Goal: Information Seeking & Learning: Learn about a topic

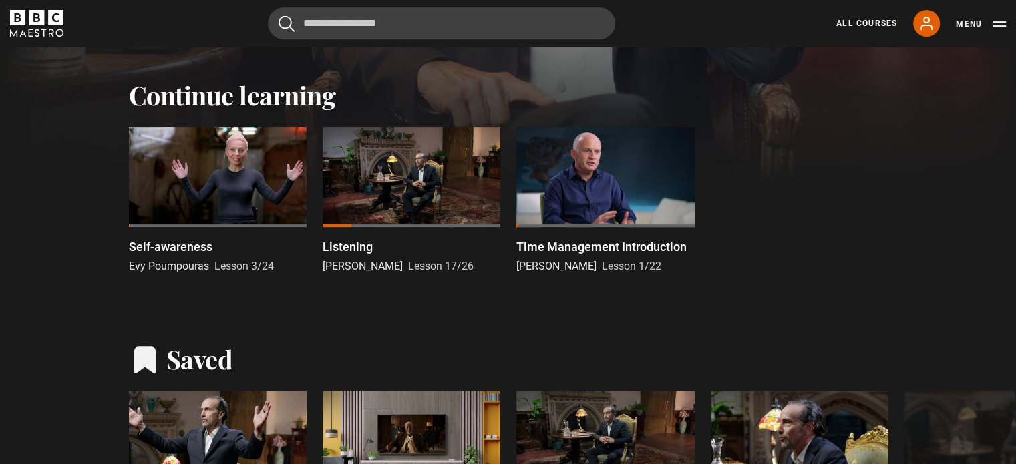
click at [202, 192] on div at bounding box center [218, 177] width 178 height 100
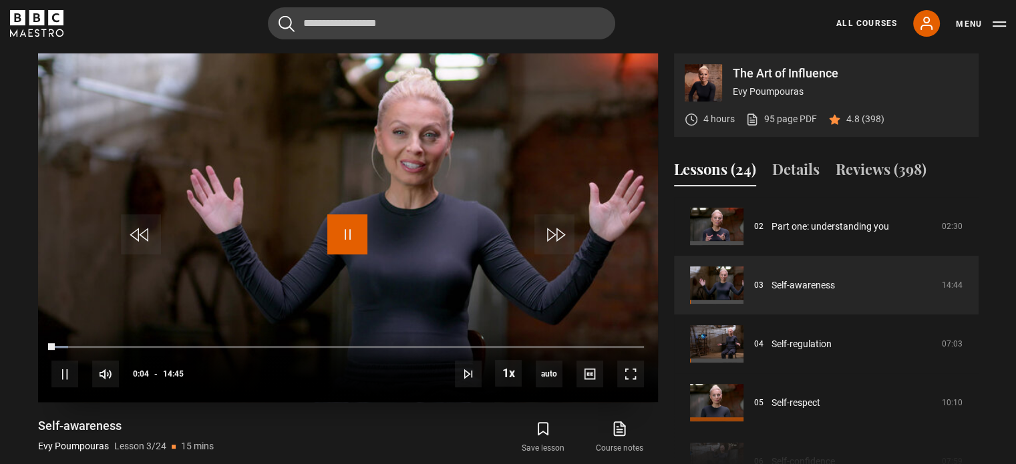
drag, startPoint x: 345, startPoint y: 231, endPoint x: 544, endPoint y: 297, distance: 210.3
click at [345, 231] on span "Video Player" at bounding box center [347, 234] width 40 height 40
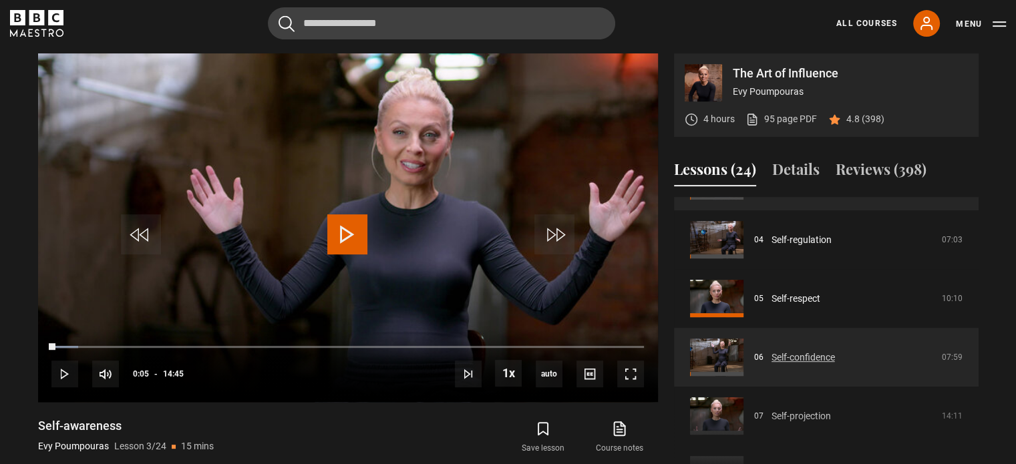
scroll to position [251, 0]
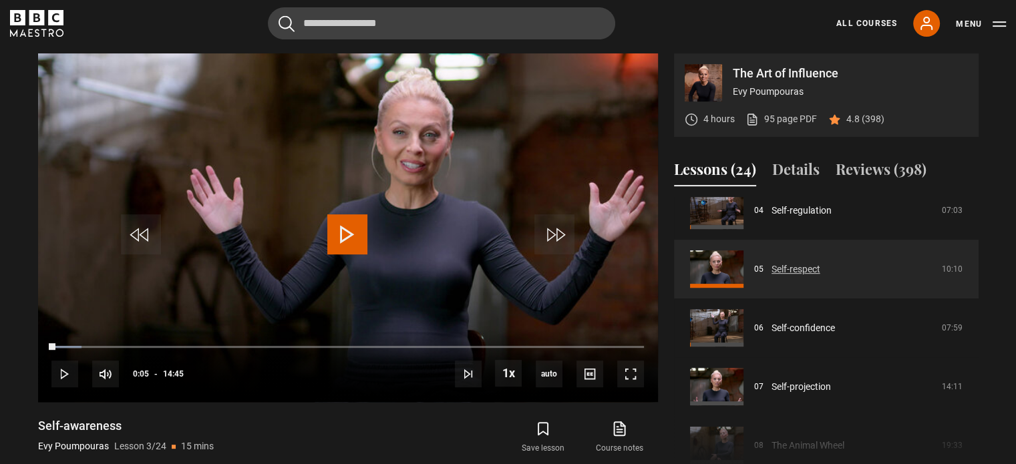
click at [787, 265] on link "Self-respect" at bounding box center [795, 269] width 49 height 14
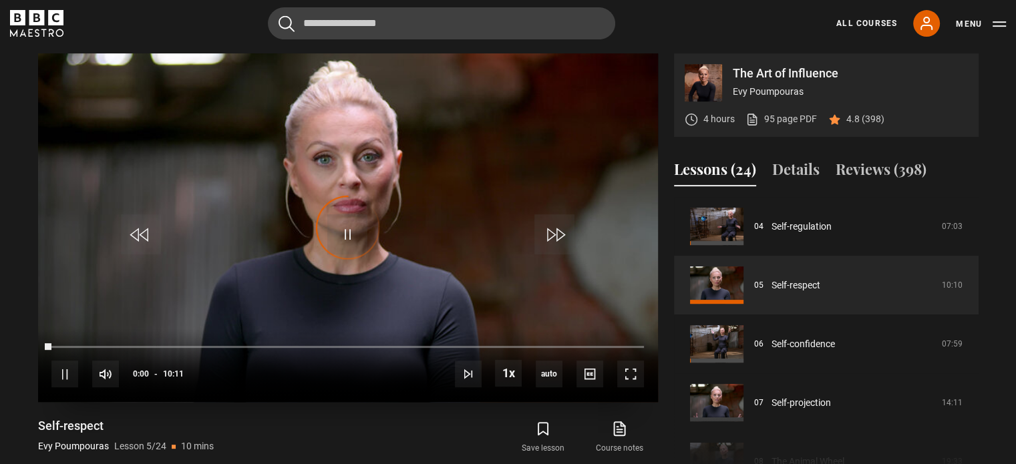
click at [348, 245] on div "Video Player is loading." at bounding box center [348, 227] width 67 height 67
click at [61, 376] on span "Video Player" at bounding box center [64, 374] width 27 height 27
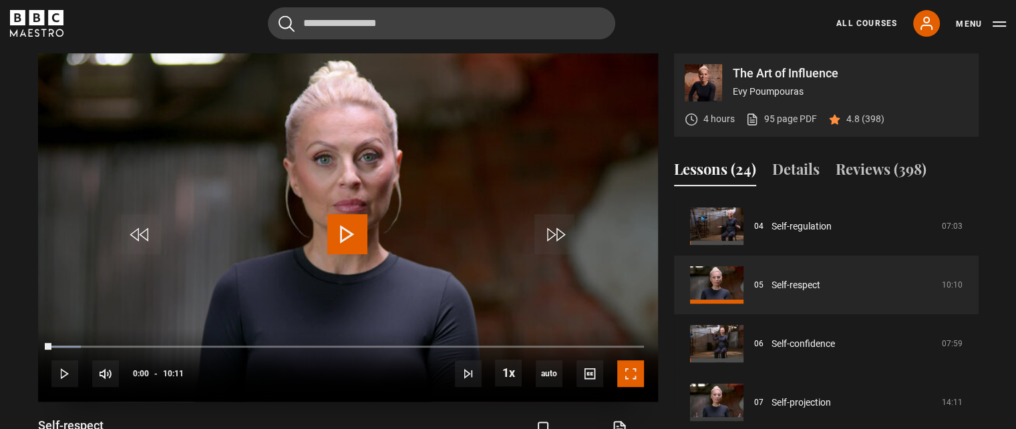
click at [630, 365] on span "Video Player" at bounding box center [630, 374] width 27 height 27
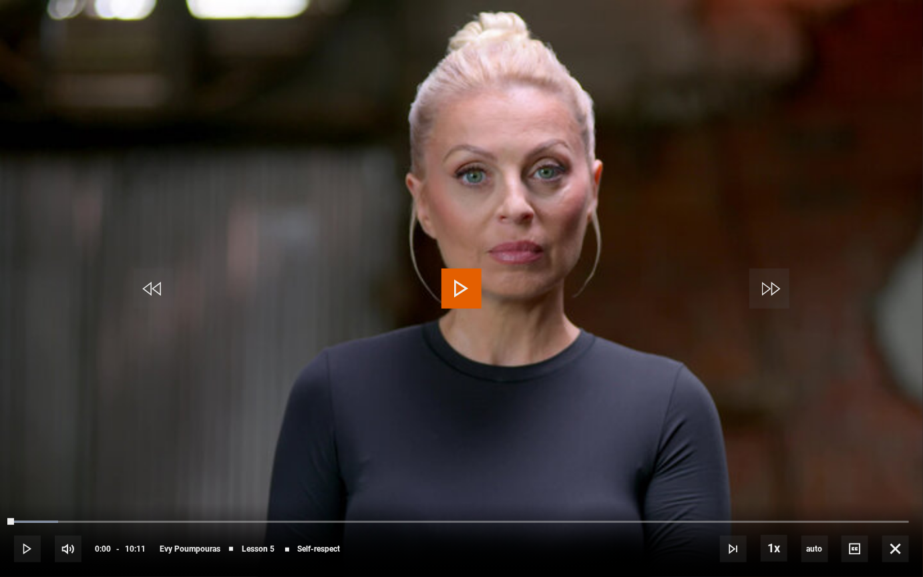
click at [461, 280] on span "Video Player" at bounding box center [461, 288] width 40 height 40
click at [460, 282] on span "Video Player" at bounding box center [461, 288] width 40 height 40
click at [450, 286] on span "Video Player" at bounding box center [461, 288] width 40 height 40
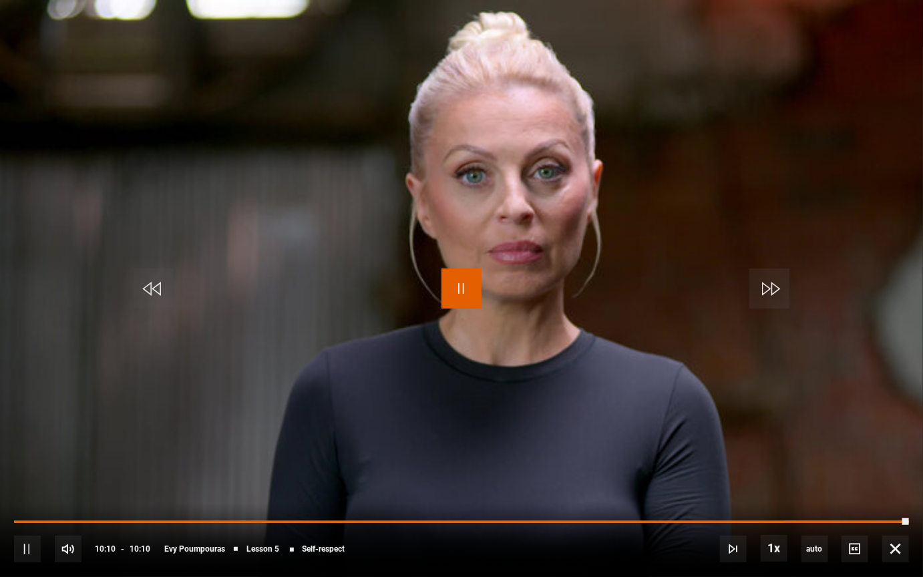
click at [455, 290] on video-js "Video Player is loading. Play Lesson Self-respect 10s Skip Back 10 seconds Paus…" at bounding box center [461, 288] width 923 height 577
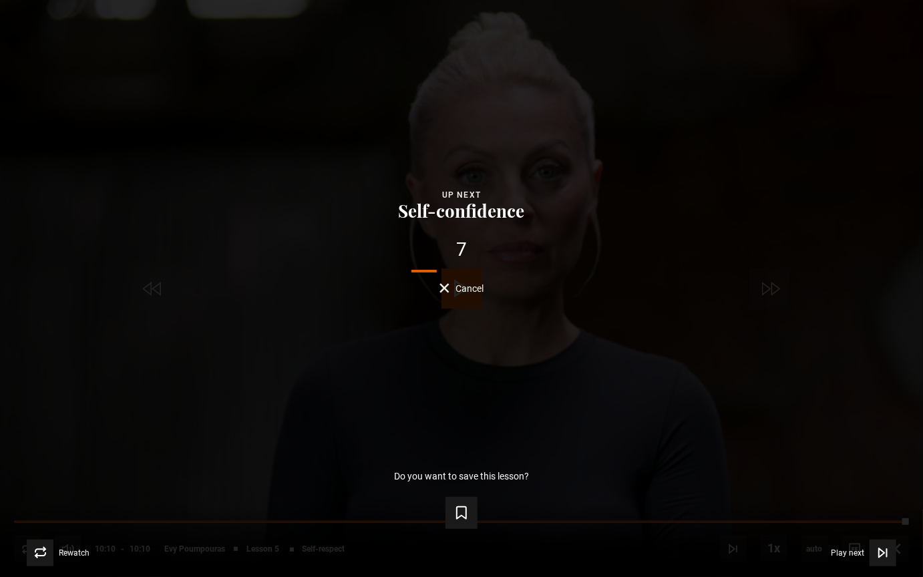
click at [444, 286] on button "Cancel" at bounding box center [461, 288] width 45 height 10
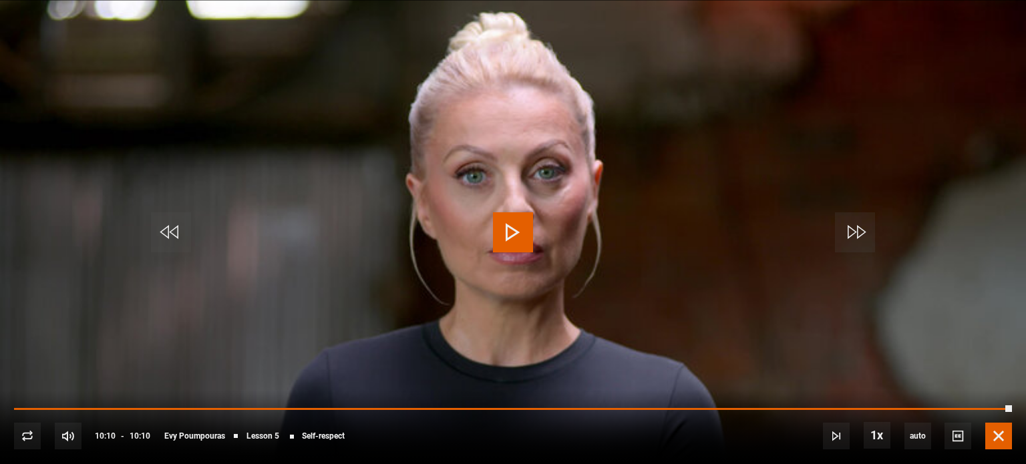
click at [999, 435] on span "Video Player" at bounding box center [998, 436] width 27 height 27
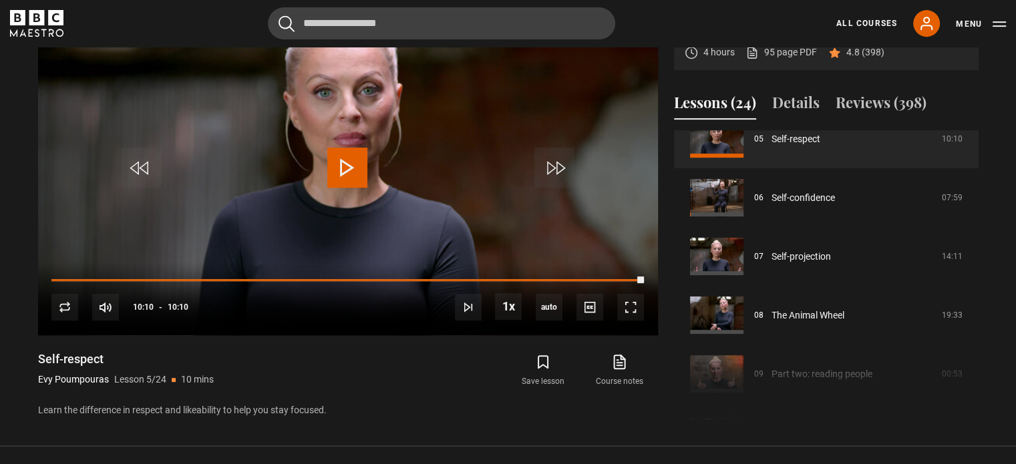
scroll to position [334, 0]
